Goal: Find contact information: Find contact information

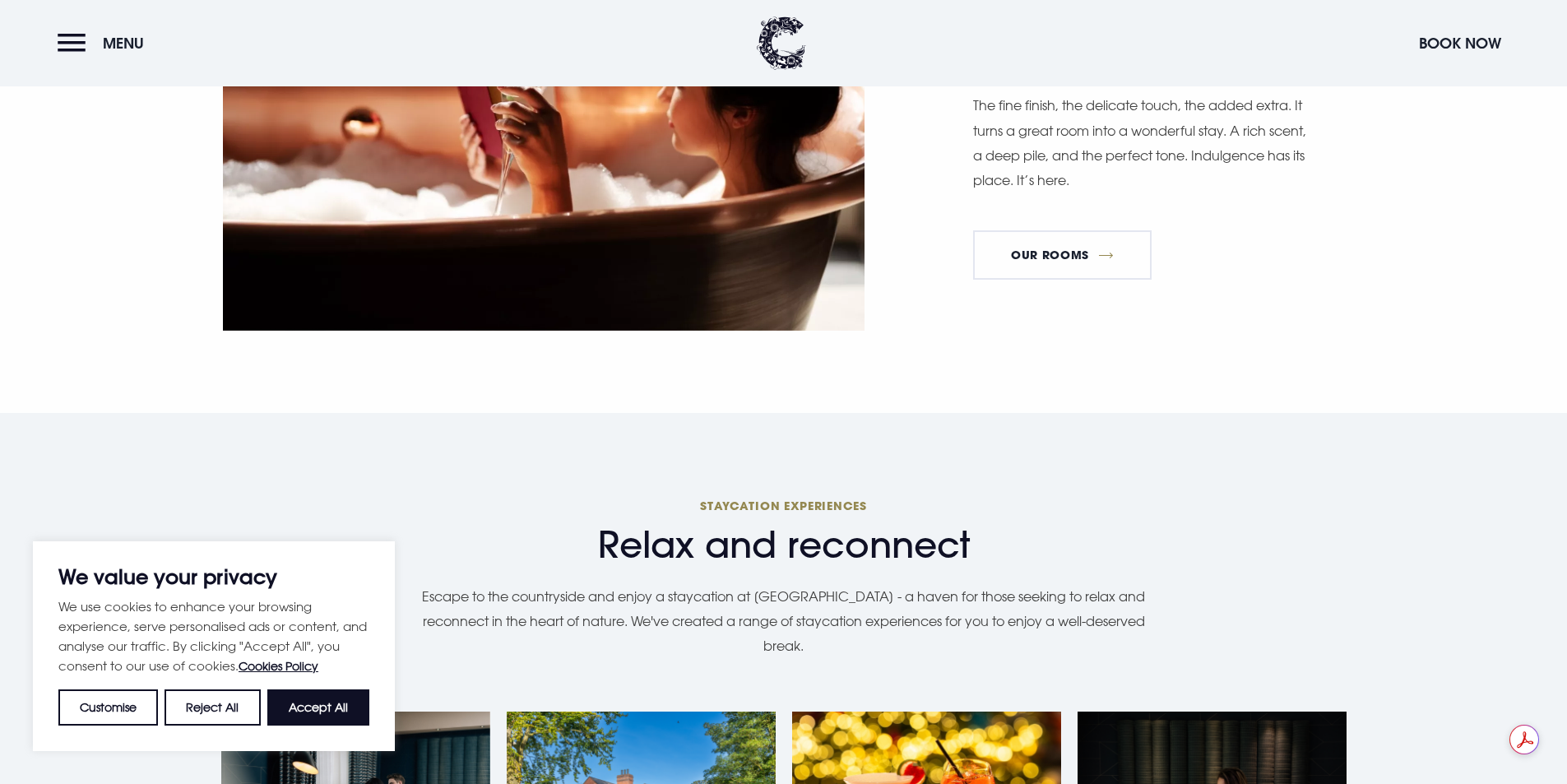
scroll to position [1234, 0]
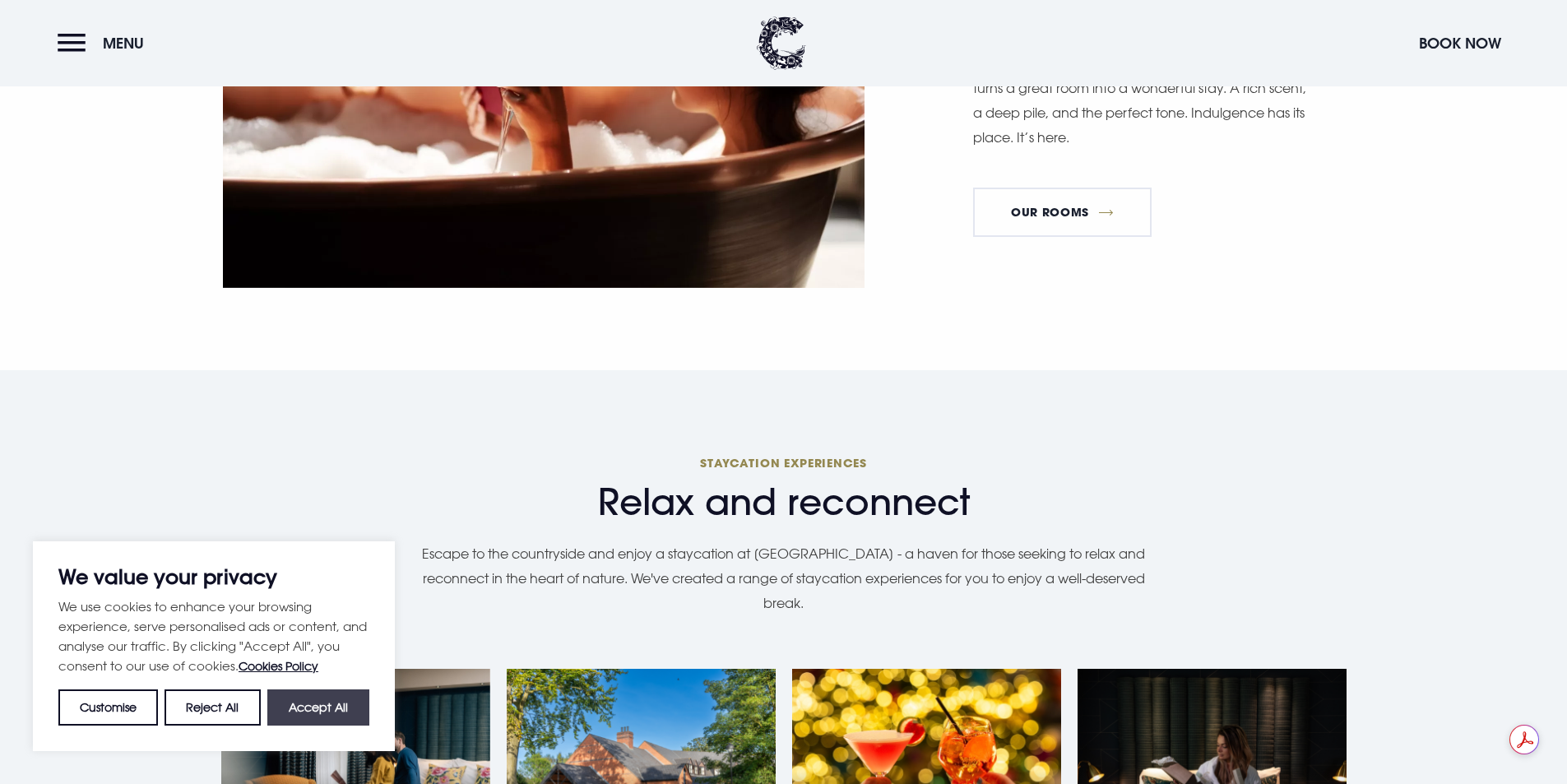
click at [316, 702] on button "Accept All" at bounding box center [318, 707] width 102 height 36
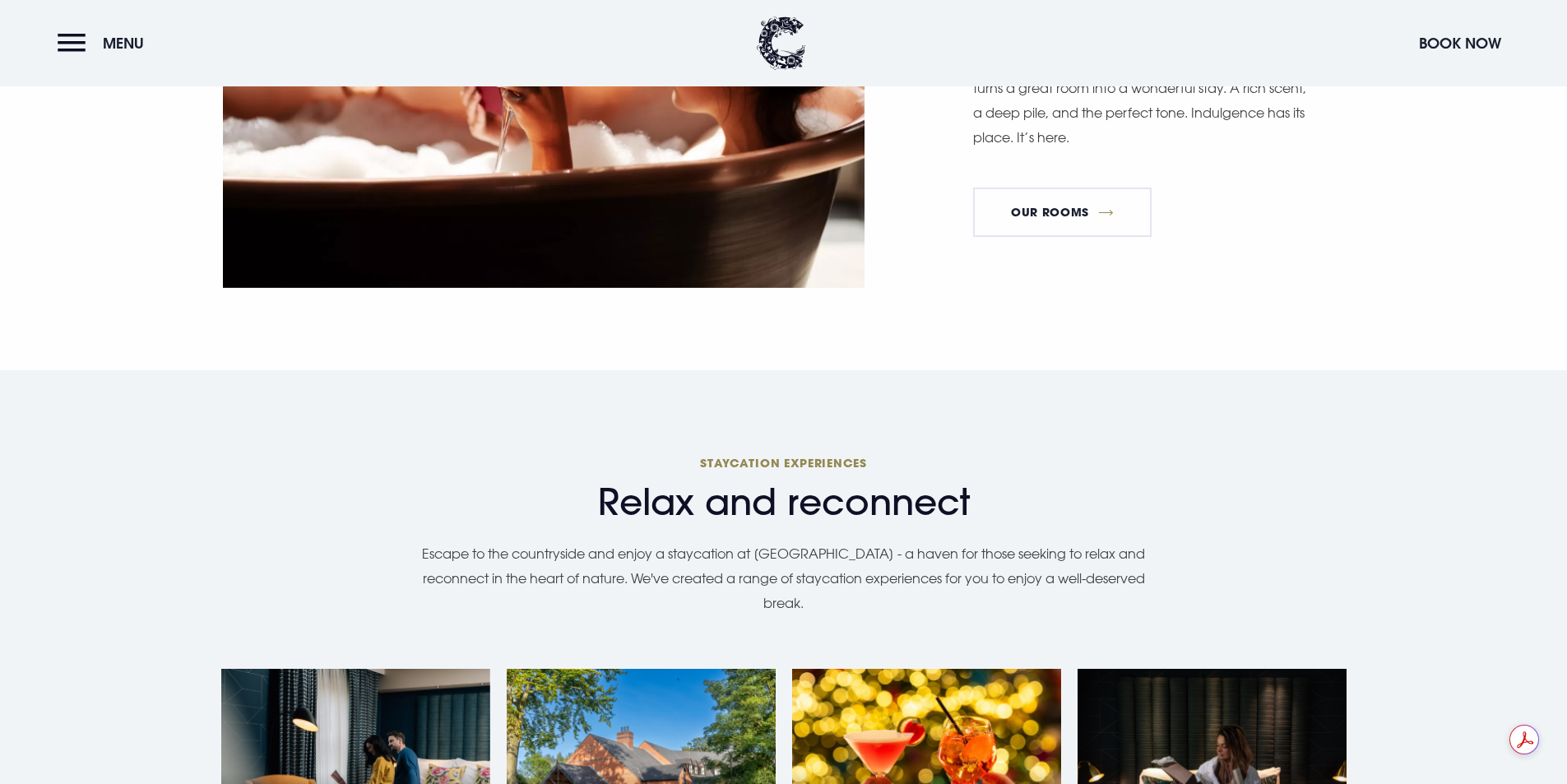
checkbox input "true"
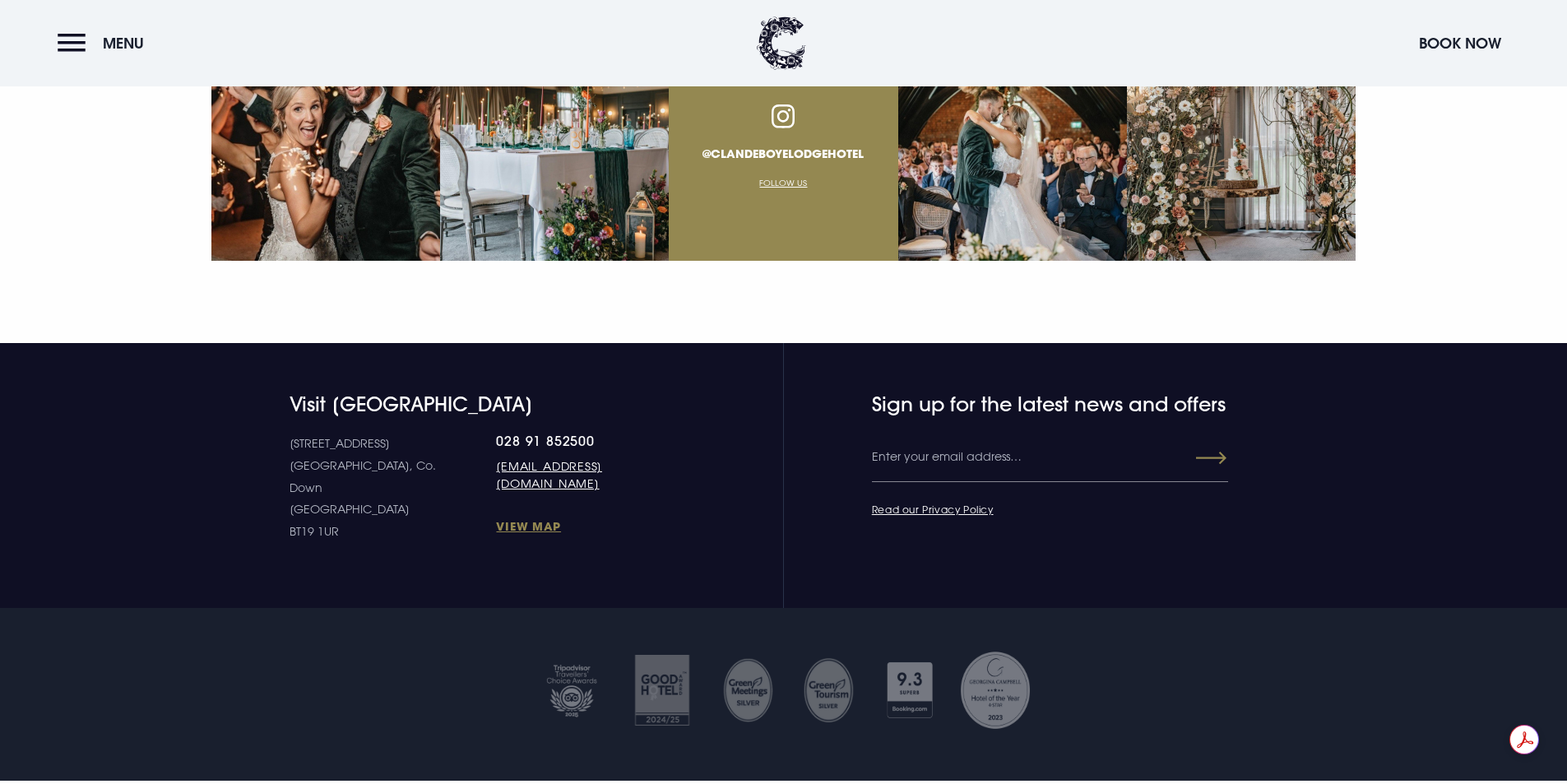
scroll to position [6482, 0]
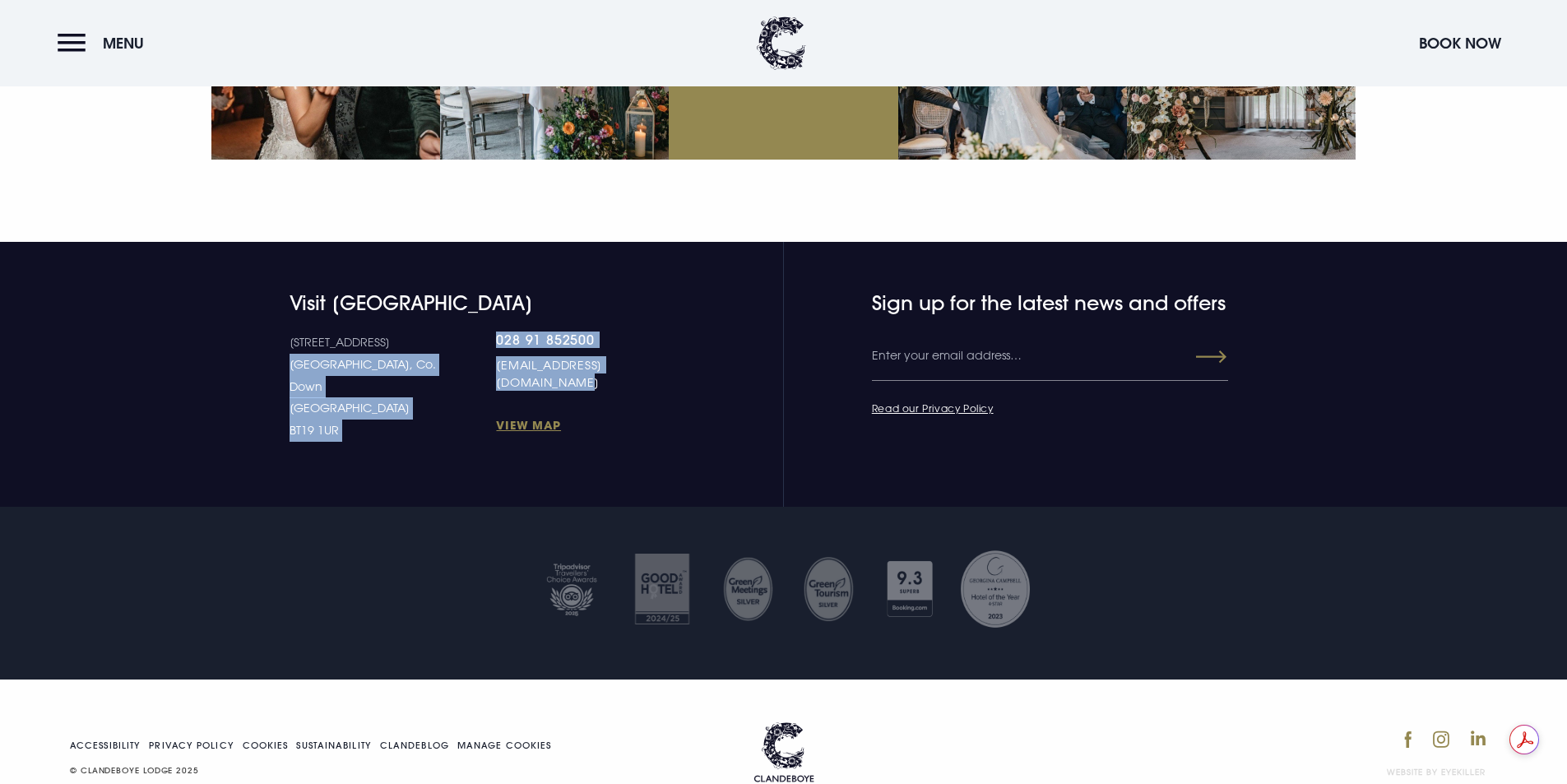
drag, startPoint x: 435, startPoint y: 332, endPoint x: 646, endPoint y: 335, distance: 211.0
click at [646, 333] on div "[STREET_ADDRESS] Down [GEOGRAPHIC_DATA] BT19 1UR 028 91 852500 [EMAIL_ADDRESS][…" at bounding box center [483, 386] width 387 height 109
click at [621, 417] on link "View Map" at bounding box center [585, 424] width 180 height 15
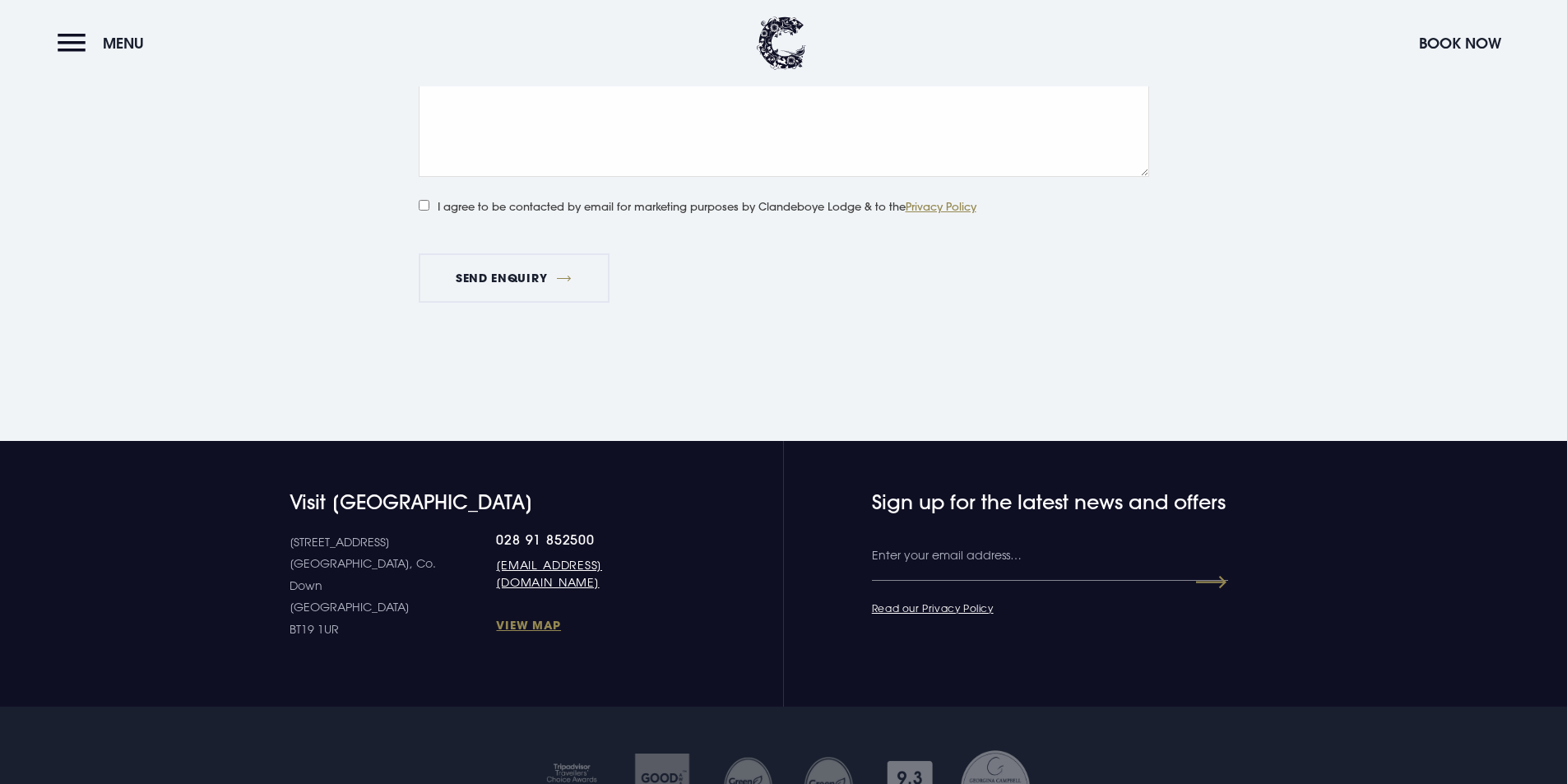
scroll to position [2701, 0]
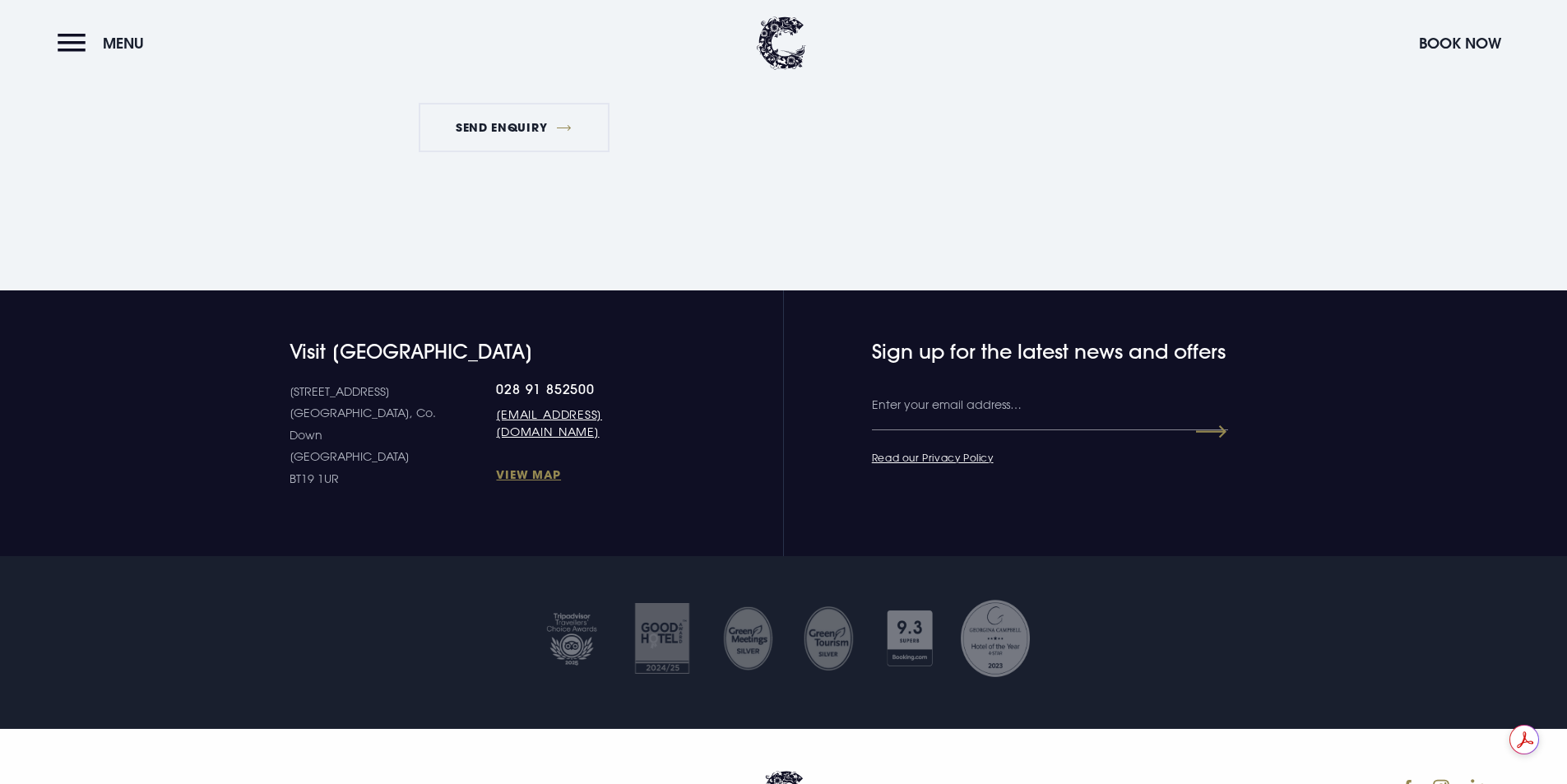
click at [676, 494] on section "Visit Clandeboye Lodge 10 Estate Road Bangor, Co. Down Northern Ireland BT19 1U…" at bounding box center [784, 423] width 1567 height 265
drag, startPoint x: 680, startPoint y: 418, endPoint x: 444, endPoint y: 416, distance: 236.0
click at [444, 416] on div "Visit Clandeboye Lodge 10 Estate Road Bangor, Co. Down Northern Ireland BT19 1U…" at bounding box center [784, 415] width 1164 height 151
copy link "[EMAIL_ADDRESS][DOMAIN_NAME]"
click at [496, 415] on link "[EMAIL_ADDRESS][DOMAIN_NAME]" at bounding box center [585, 422] width 180 height 35
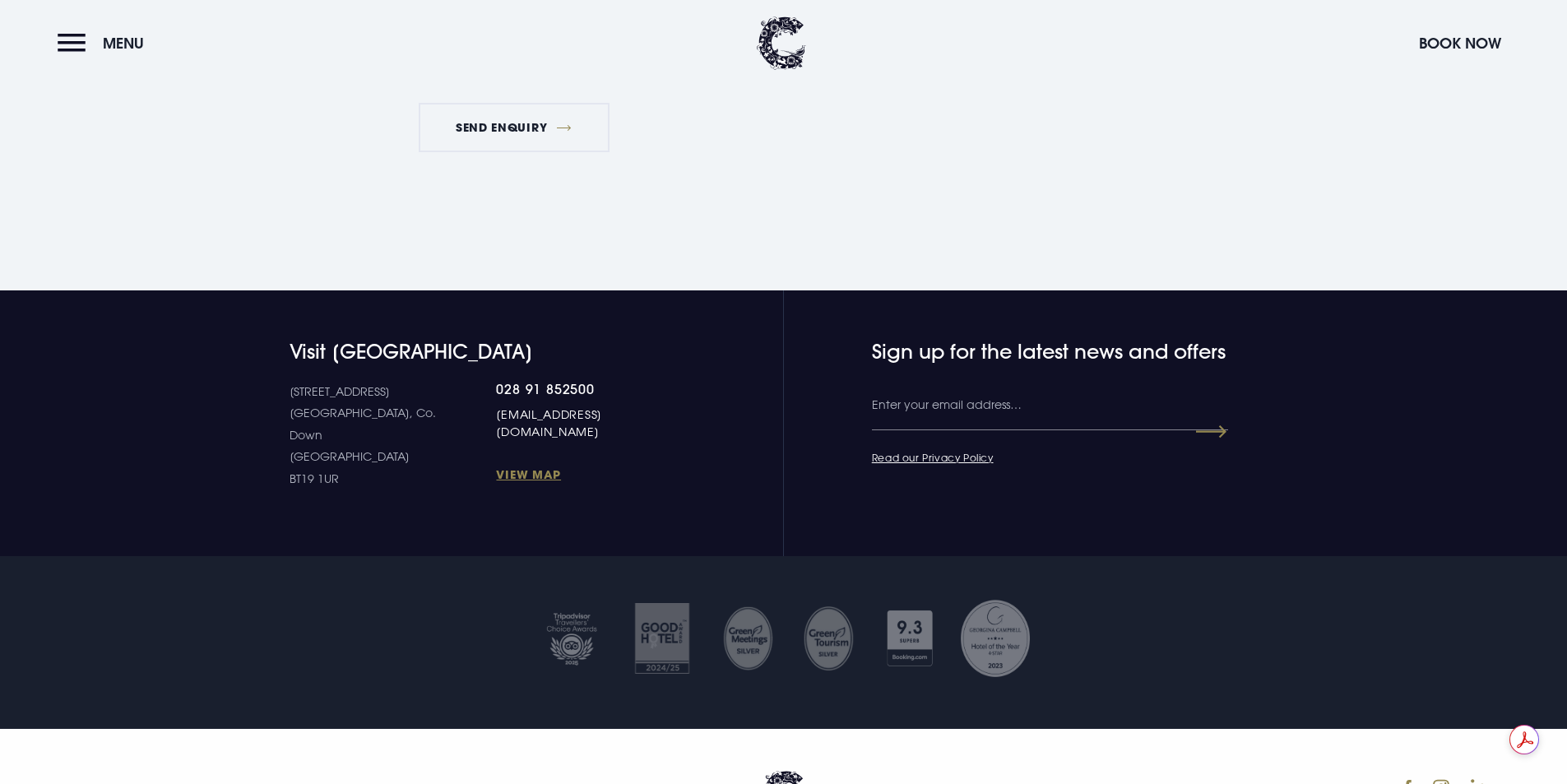
click at [496, 414] on link "[EMAIL_ADDRESS][DOMAIN_NAME]" at bounding box center [585, 422] width 180 height 35
